Goal: Transaction & Acquisition: Obtain resource

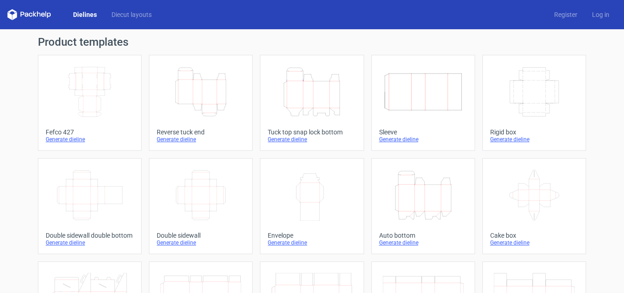
click at [195, 103] on icon "Height Depth Width" at bounding box center [200, 91] width 81 height 51
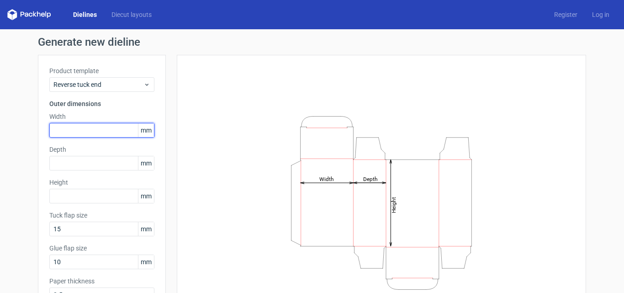
click at [72, 130] on input "text" at bounding box center [101, 130] width 105 height 15
type input "57"
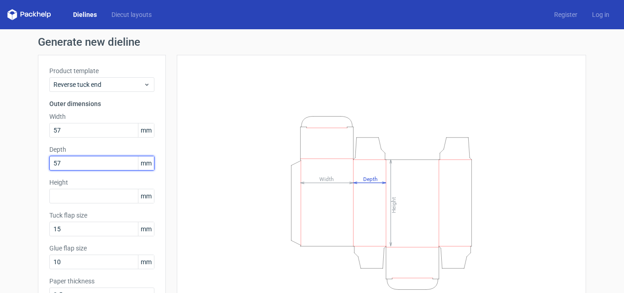
type input "57"
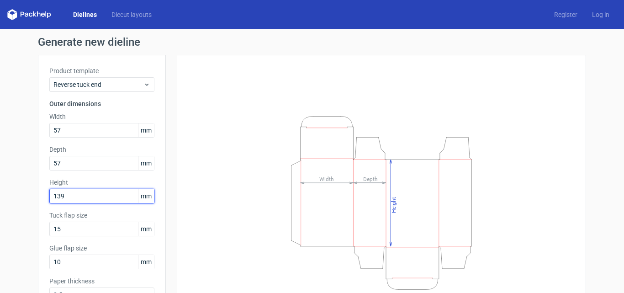
type input "139"
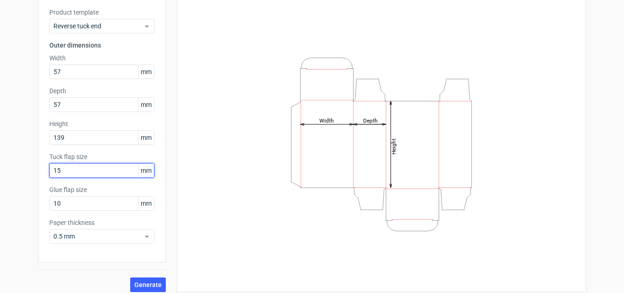
scroll to position [65, 0]
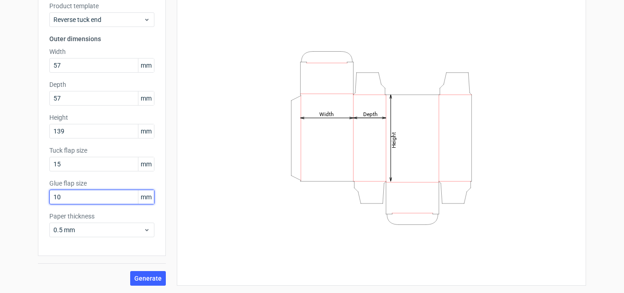
click at [60, 197] on input "10" at bounding box center [101, 197] width 105 height 15
type input "15"
click at [137, 276] on span "Generate" at bounding box center [147, 278] width 27 height 6
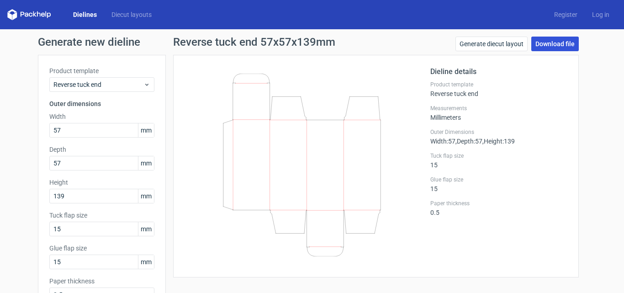
click at [549, 44] on link "Download file" at bounding box center [555, 44] width 48 height 15
